Goal: Communication & Community: Answer question/provide support

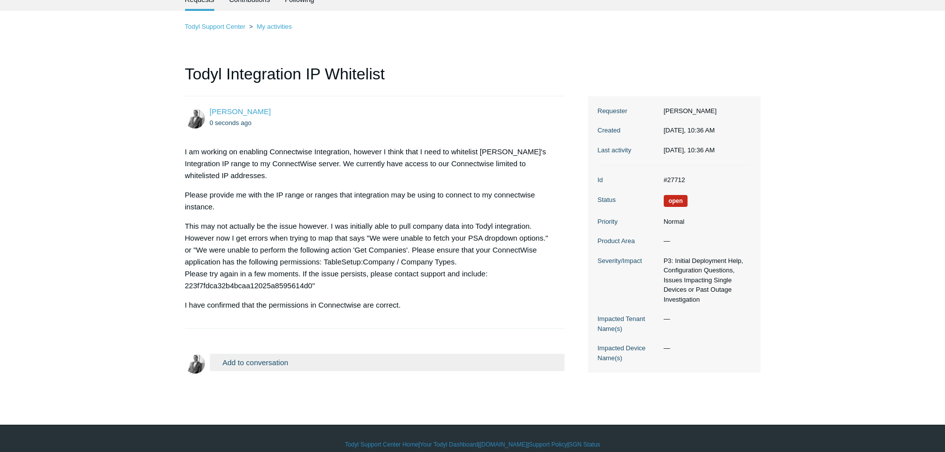
scroll to position [50, 0]
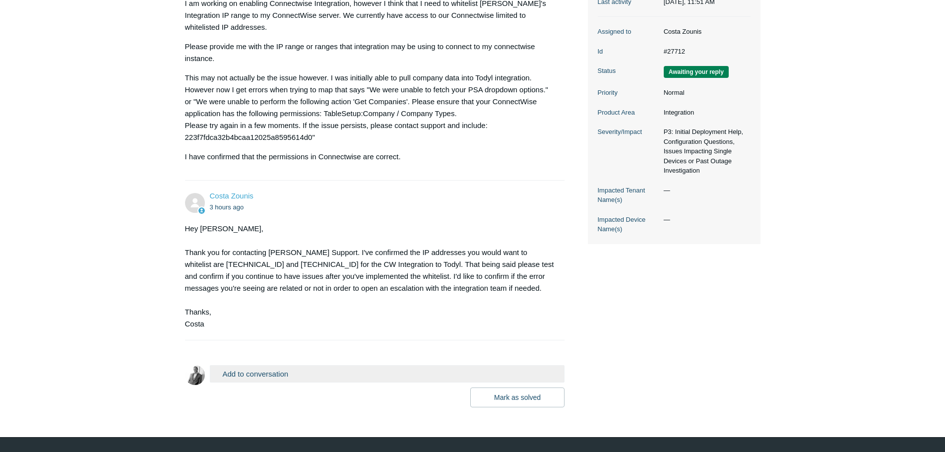
scroll to position [220, 0]
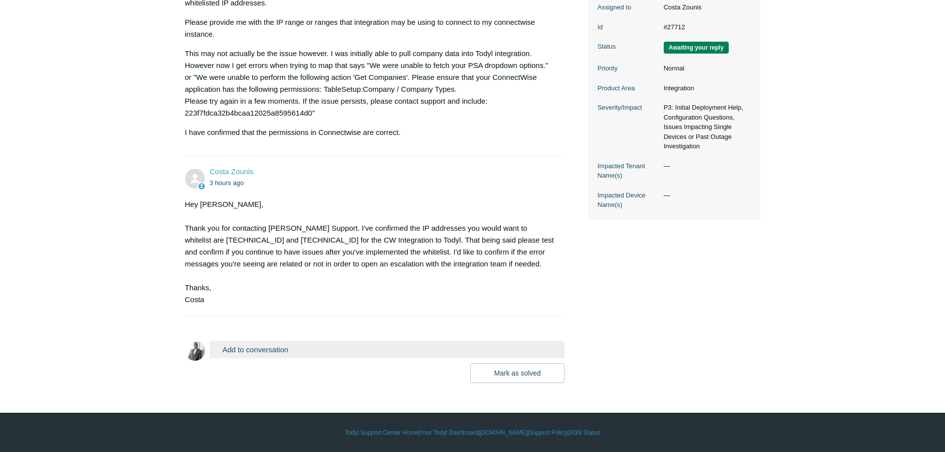
click at [283, 347] on button "Add to conversation" at bounding box center [387, 349] width 355 height 17
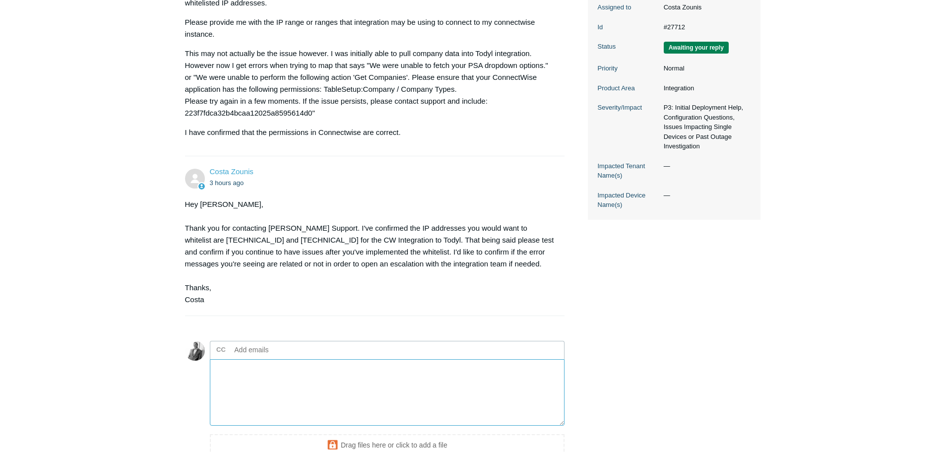
click at [275, 391] on textarea "Add your reply" at bounding box center [387, 392] width 355 height 67
click at [282, 371] on textarea "I have HTTPS accessiable to everyone. So this shouldn't be a stopping point for…" at bounding box center [387, 392] width 355 height 67
click at [517, 382] on textarea "I have HTTPS accessible to everyone. So this shouldn't be a stopping point for …" at bounding box center [387, 392] width 355 height 67
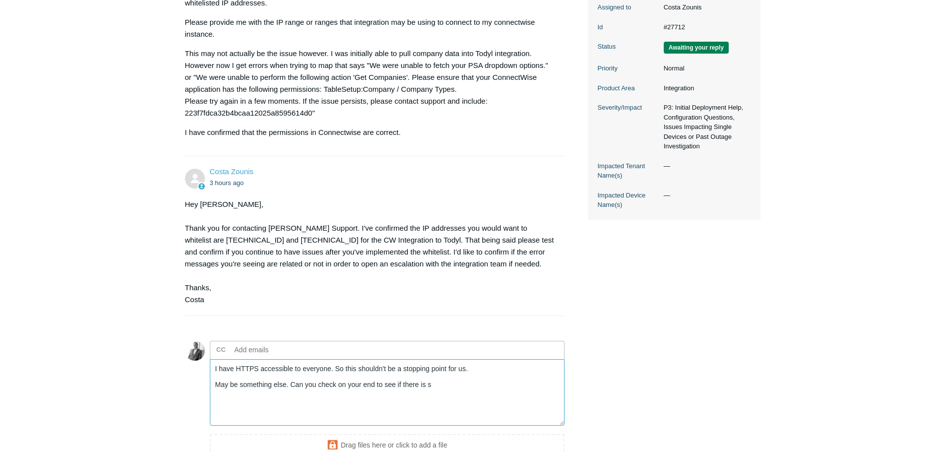
click at [473, 390] on textarea "I have HTTPS accessible to everyone. So this shouldn't be a stopping point for …" at bounding box center [387, 392] width 355 height 67
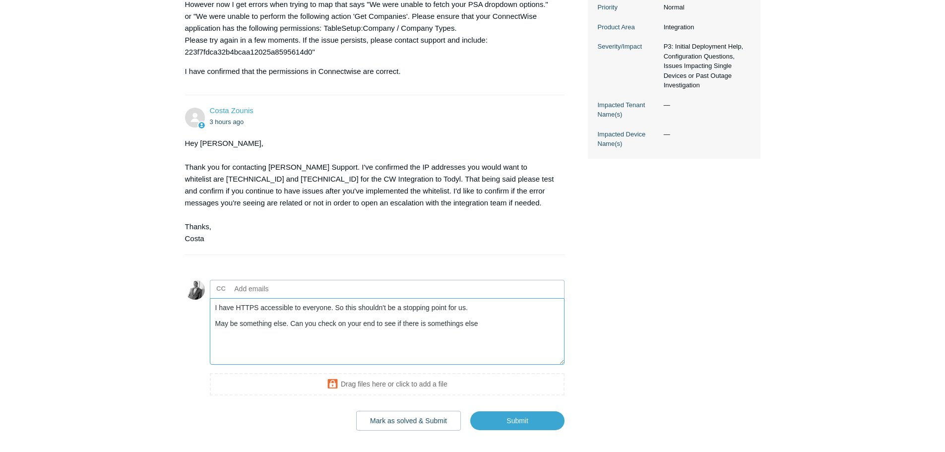
scroll to position [329, 0]
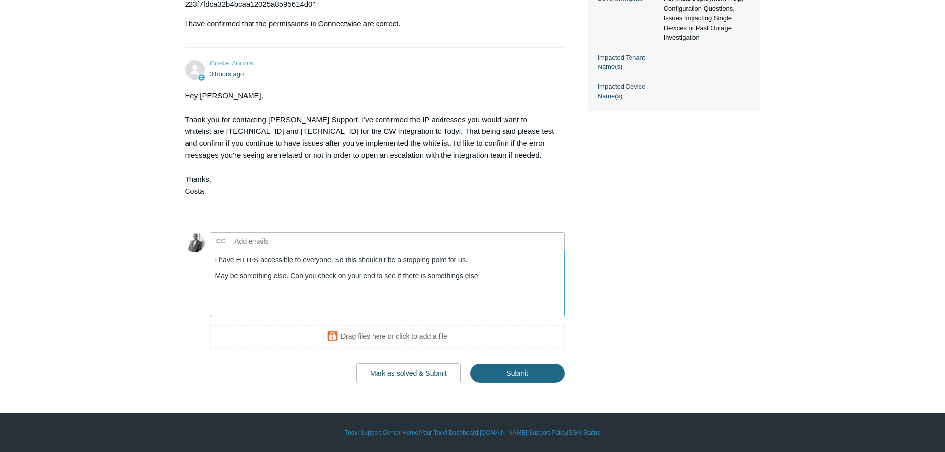
type textarea "I have HTTPS accessible to everyone. So this shouldn't be a stopping point for …"
click at [519, 373] on input "Submit" at bounding box center [517, 374] width 94 height 20
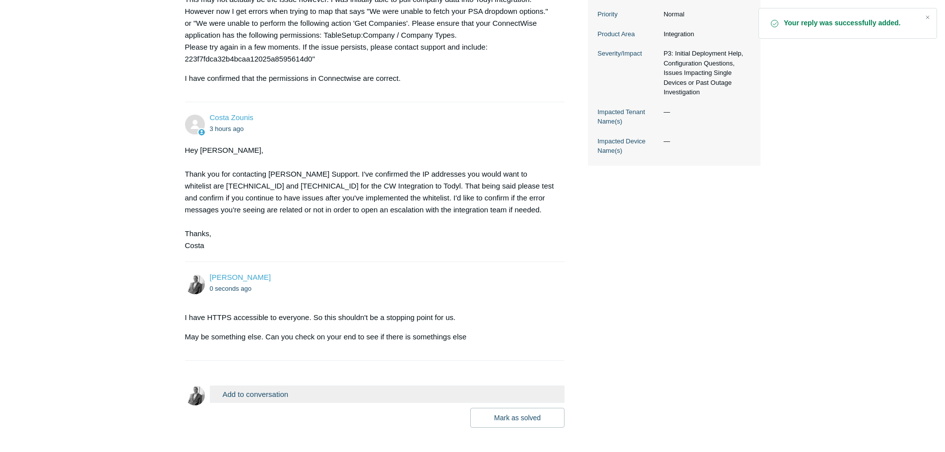
scroll to position [319, 0]
